Goal: Navigation & Orientation: Find specific page/section

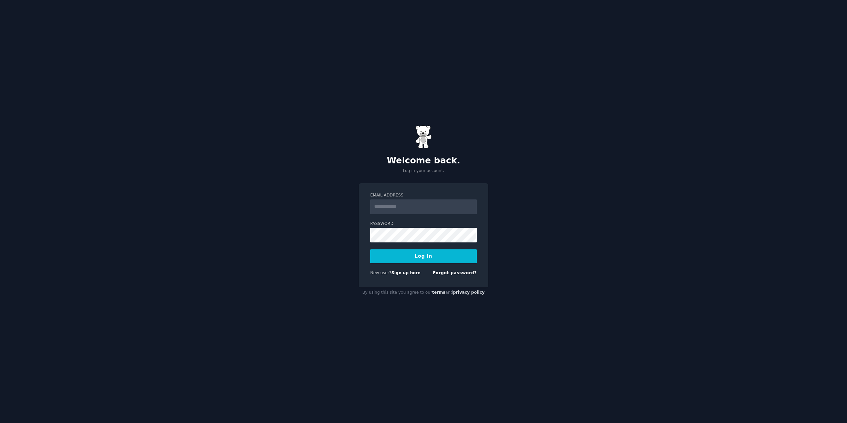
click at [445, 206] on input "Email Address" at bounding box center [423, 206] width 107 height 15
type input "**********"
click at [418, 256] on button "Log In" at bounding box center [423, 256] width 107 height 14
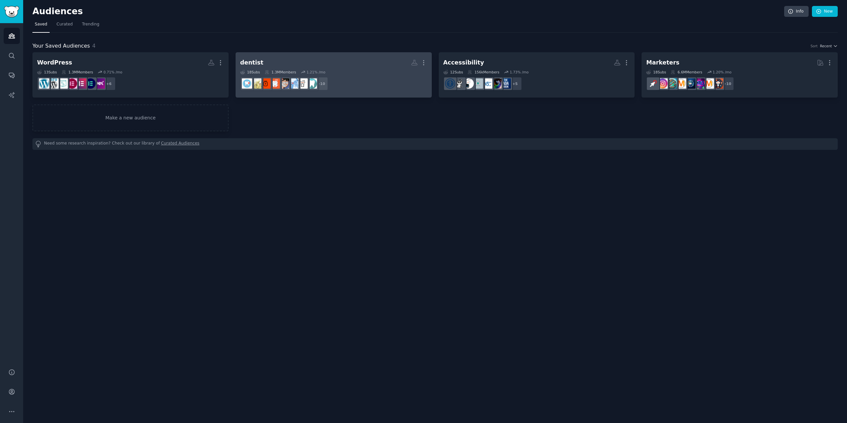
click at [359, 74] on dd "+ 10" at bounding box center [333, 83] width 187 height 19
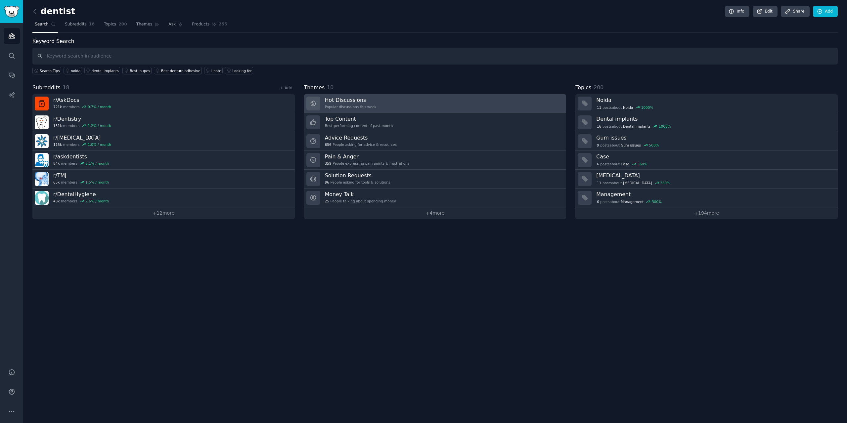
click at [371, 108] on link "Hot Discussions Popular discussions this week" at bounding box center [435, 103] width 262 height 19
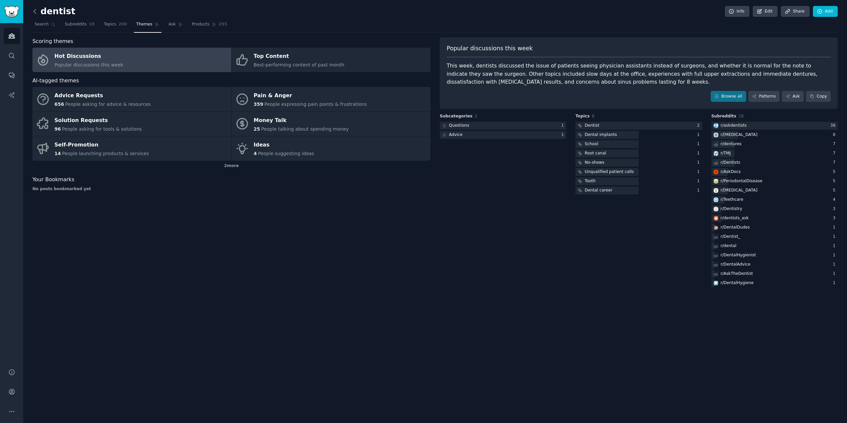
click at [36, 13] on icon at bounding box center [34, 11] width 7 height 7
